Goal: Task Accomplishment & Management: Use online tool/utility

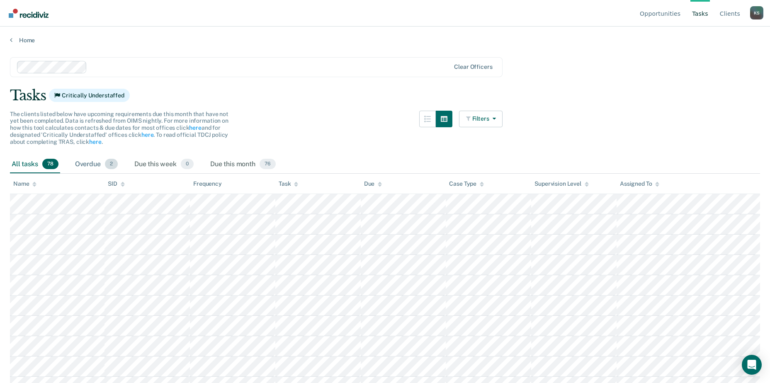
click at [109, 166] on span "2" at bounding box center [111, 164] width 13 height 11
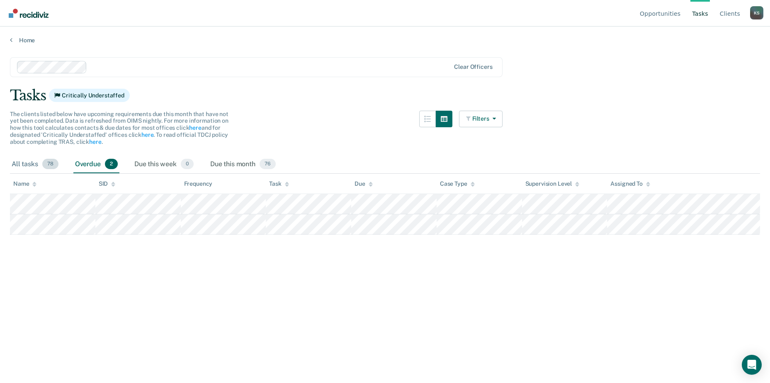
click at [52, 166] on span "78" at bounding box center [50, 164] width 16 height 11
